Goal: Check status: Check status

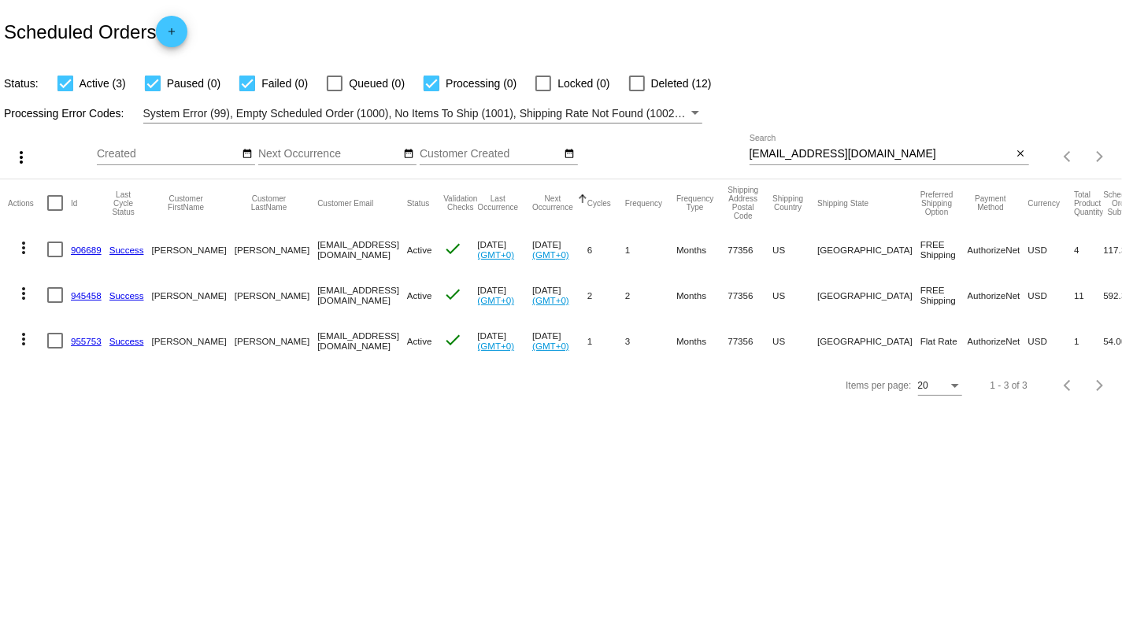
click at [80, 250] on link "906689" at bounding box center [86, 250] width 31 height 10
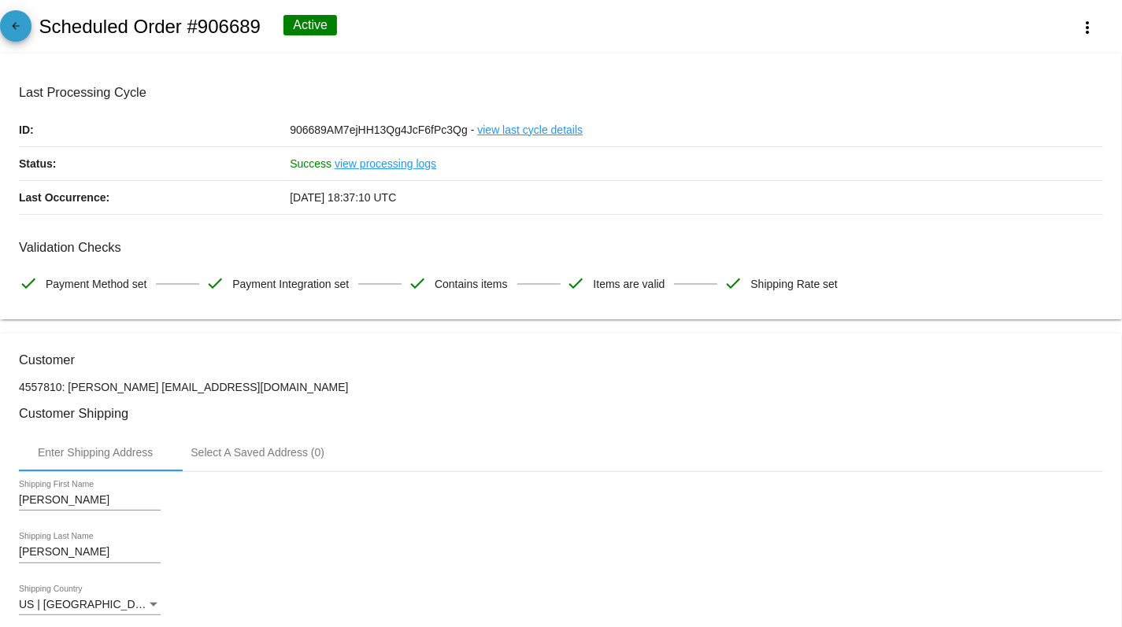
click at [20, 28] on mat-icon "arrow_back" at bounding box center [15, 29] width 19 height 19
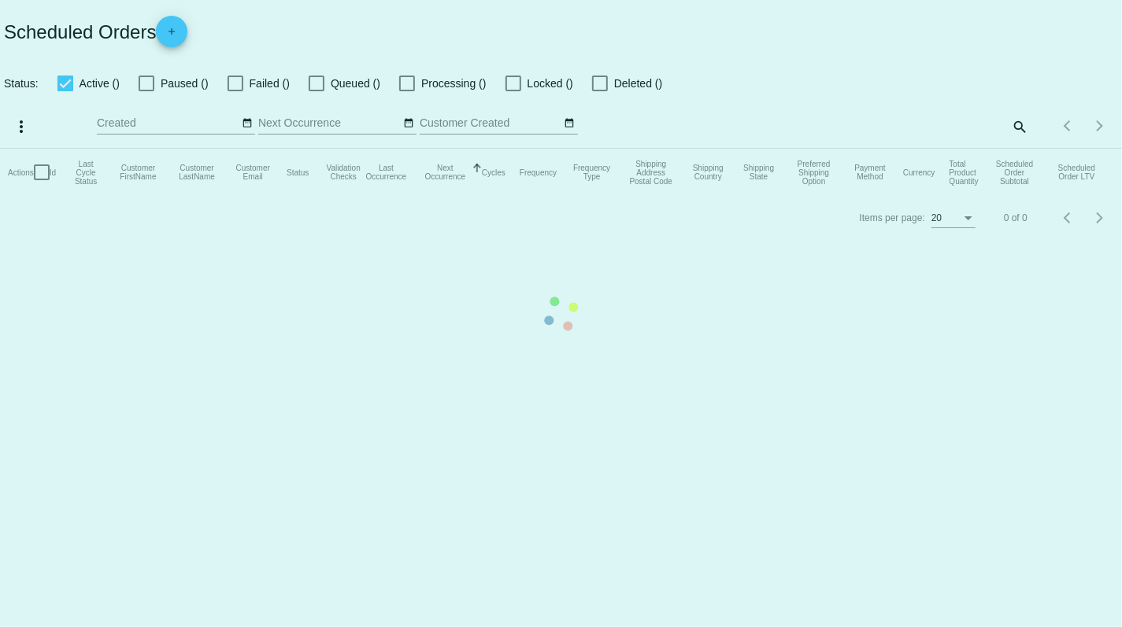
checkbox input "true"
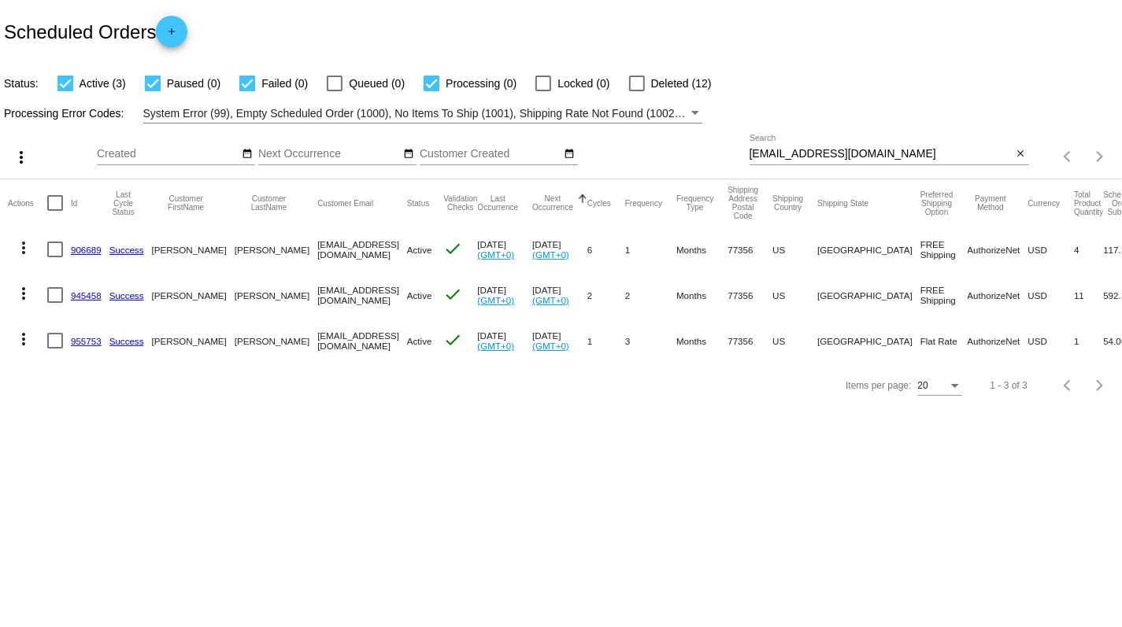
click at [85, 298] on link "945458" at bounding box center [86, 295] width 31 height 10
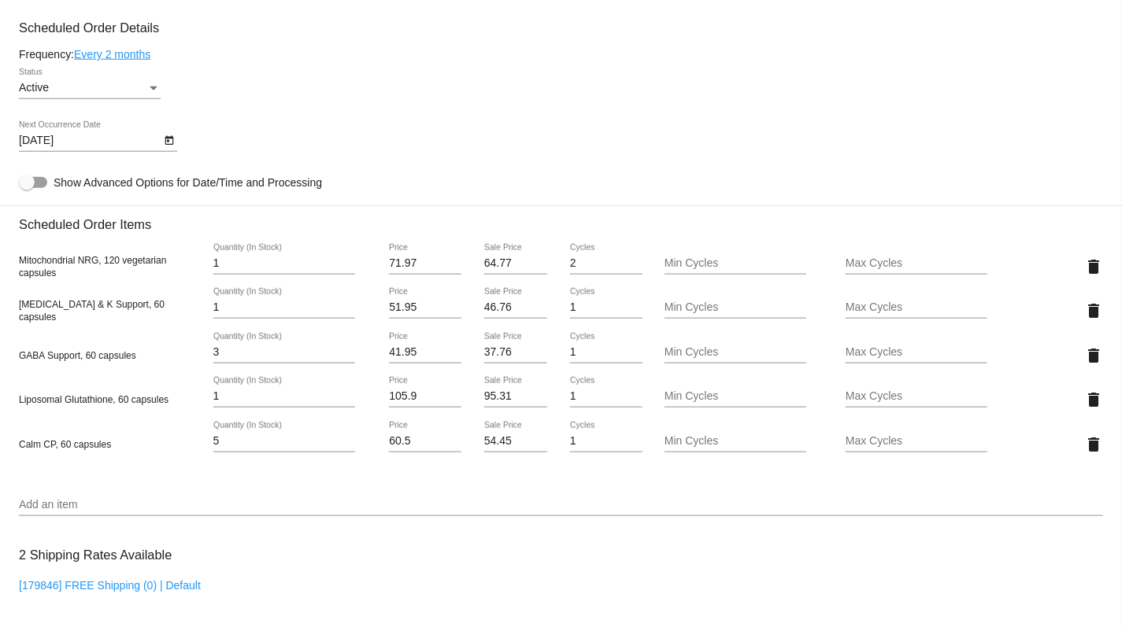
scroll to position [1058, 0]
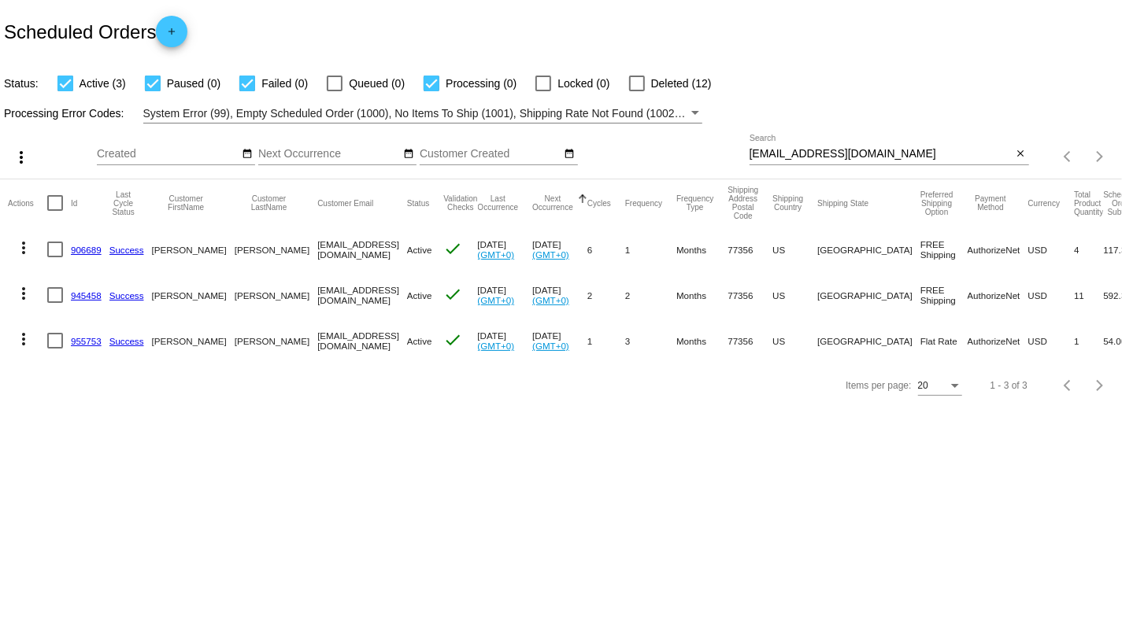
click at [77, 350] on mat-cell "955753" at bounding box center [90, 341] width 39 height 46
click at [83, 346] on link "955753" at bounding box center [86, 341] width 31 height 10
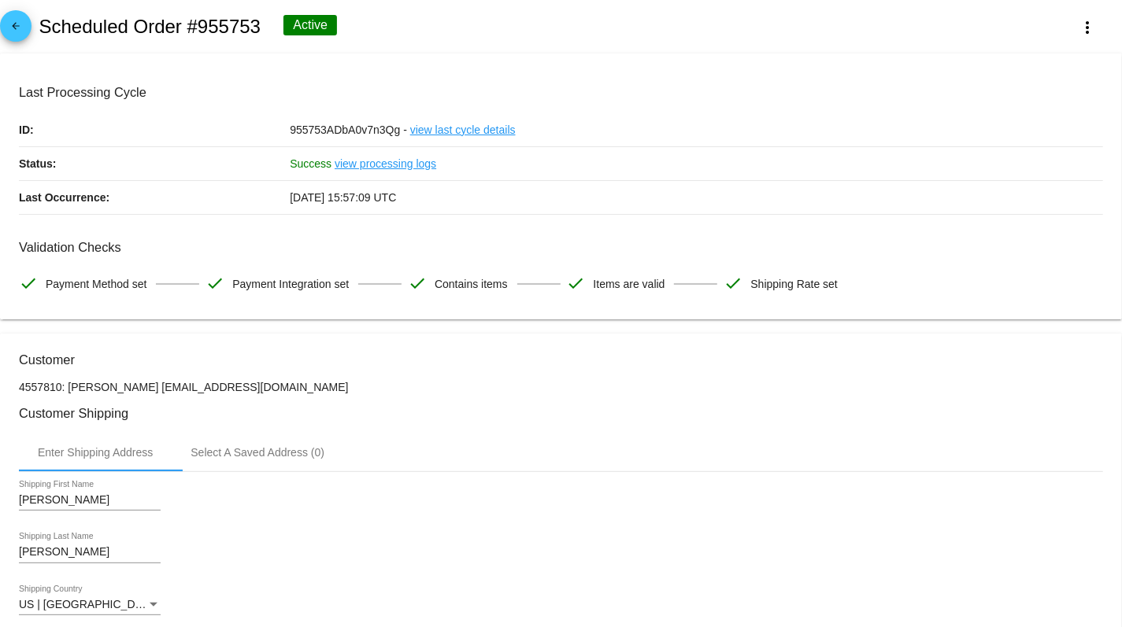
click at [9, 25] on mat-icon "arrow_back" at bounding box center [15, 29] width 19 height 19
